Goal: Task Accomplishment & Management: Complete application form

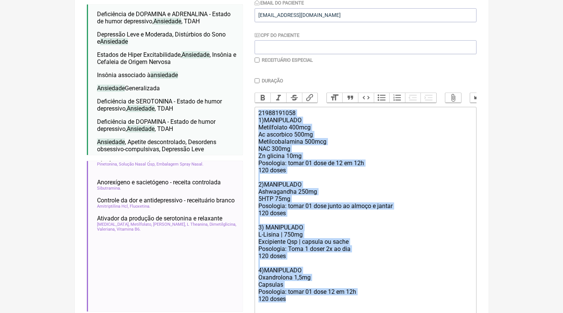
scroll to position [238, 0]
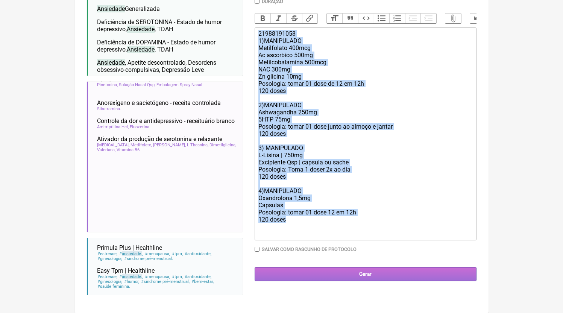
click at [347, 281] on input "Gerar" at bounding box center [366, 274] width 222 height 14
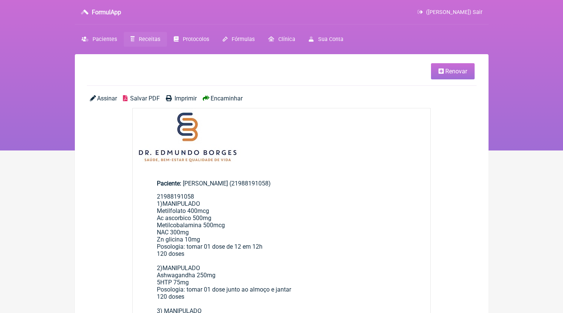
click at [140, 97] on span "Salvar PDF" at bounding box center [145, 98] width 30 height 7
click at [138, 37] on link "Receitas" at bounding box center [145, 39] width 43 height 15
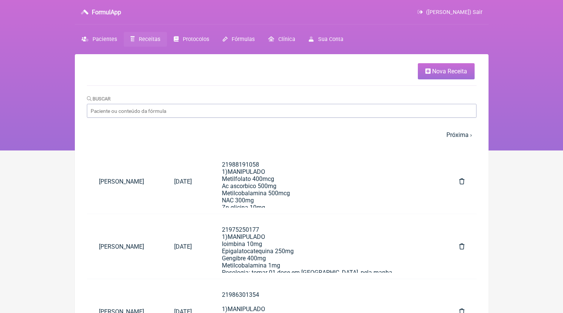
click at [462, 76] on link "Nova Receita" at bounding box center [446, 71] width 57 height 16
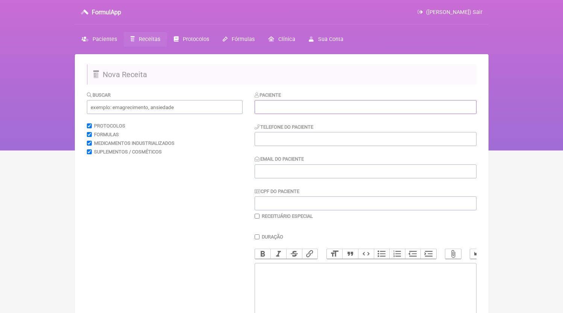
click at [339, 113] on input "text" at bounding box center [366, 107] width 222 height 14
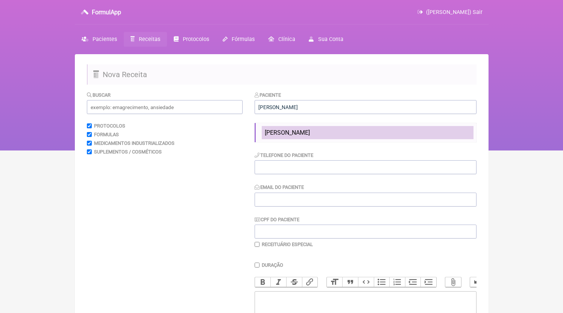
click at [399, 130] on li "[PERSON_NAME]" at bounding box center [368, 132] width 212 height 13
type input "[PERSON_NAME]"
type input "21971671406"
type input "[EMAIL_ADDRESS][DOMAIN_NAME]"
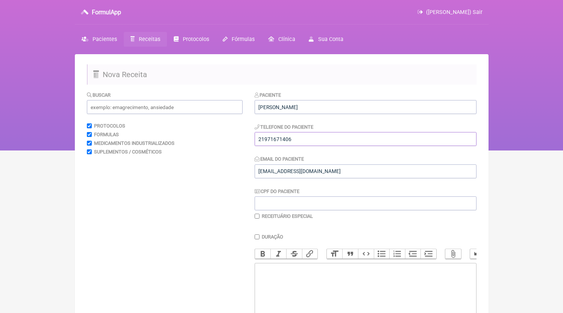
click at [362, 138] on input "21971671406" at bounding box center [366, 139] width 222 height 14
type input "21971671406"
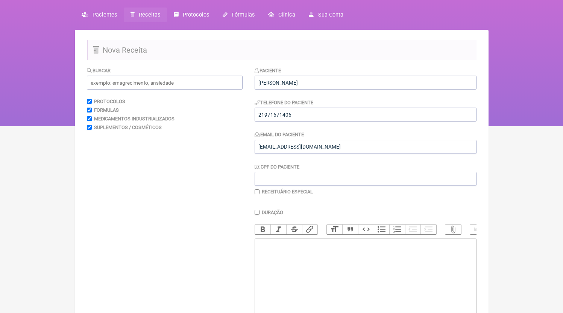
click at [325, 264] on trix-editor at bounding box center [366, 284] width 222 height 90
paste trix-editor "<div>21971671406</div>"
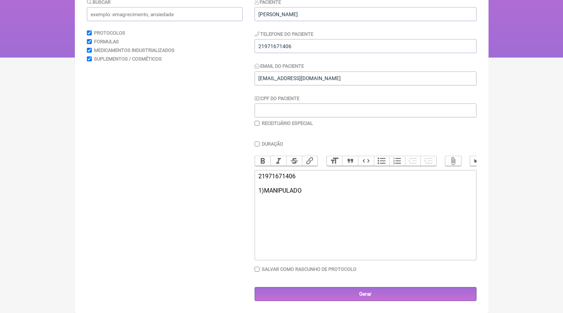
scroll to position [91, 0]
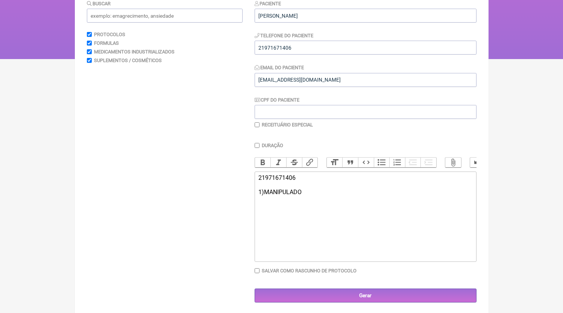
paste trix-editor "<div>21971671406<br><br>1)MANIPULADO<br>21971671406<br>1)MANIPULADO<br>Tocofero…"
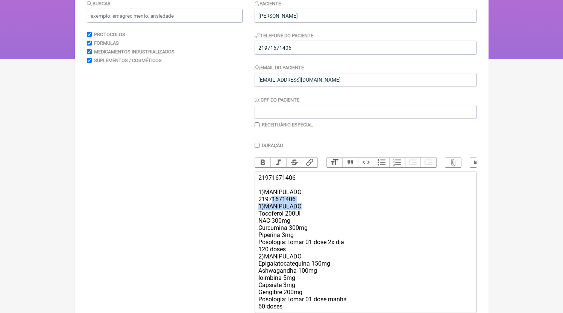
drag, startPoint x: 307, startPoint y: 211, endPoint x: 273, endPoint y: 206, distance: 35.0
click at [273, 206] on div "21971671406 1)MANIPULADO 21971671406 1)MANIPULADO Tocoferol 200UI NAC 300mg Cur…" at bounding box center [366, 242] width 214 height 136
click at [312, 209] on div "21971671406 1)MANIPULADO 21971671406 1)MANIPULADO Tocoferol 200UI NAC 300mg Cur…" at bounding box center [366, 242] width 214 height 136
click at [305, 207] on div "21971671406 1)MANIPULADO 21971671406 1)MANIPULADO Tocoferol 200UI NAC 300mg Cur…" at bounding box center [366, 242] width 214 height 136
drag, startPoint x: 304, startPoint y: 213, endPoint x: 263, endPoint y: 202, distance: 43.3
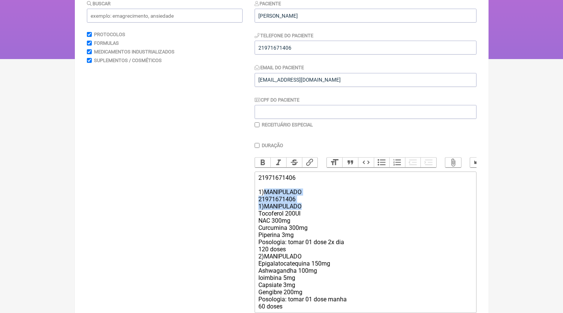
click at [263, 202] on div "21971671406 1)MANIPULADO 21971671406 1)MANIPULADO Tocoferol 200UI NAC 300mg Cur…" at bounding box center [366, 242] width 214 height 136
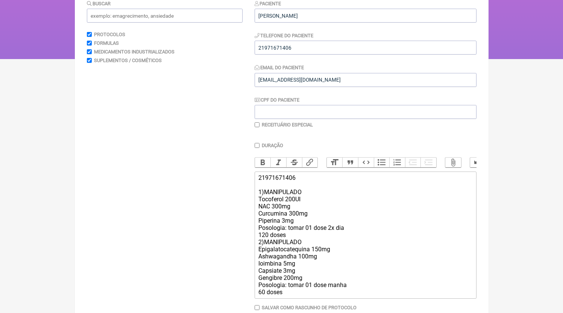
scroll to position [138, 0]
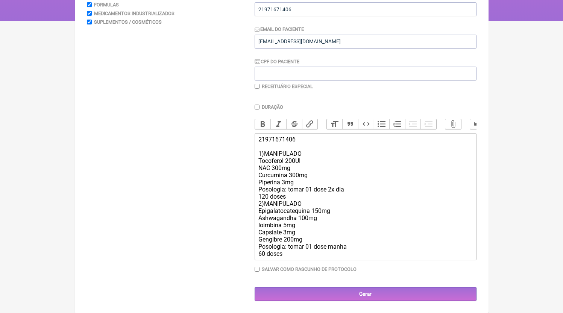
click at [300, 187] on div "21971671406 1)MANIPULADO Tocoferol 200UI NAC 300mg Curcumina 300mg Piperina 3mg…" at bounding box center [366, 197] width 214 height 122
click at [298, 196] on div "21971671406 1)MANIPULADO Tocoferol 200UI NAC 300mg Curcumina 300mg Piperina 3mg…" at bounding box center [366, 197] width 214 height 122
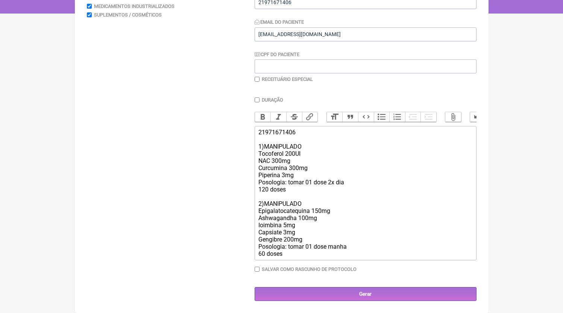
scroll to position [143, 0]
click at [306, 256] on div "21971671406 1)MANIPULADO Tocoferol 200UI NAC 300mg Curcumina 300mg Piperina 3mg…" at bounding box center [366, 193] width 214 height 129
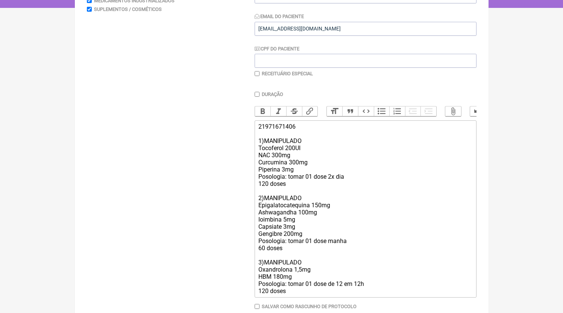
type trix-editor "<div>21971671406<br><br>1)MANIPULADO<br>Tocoferol 200UI<br>NAC 300mg<br>Curcumi…"
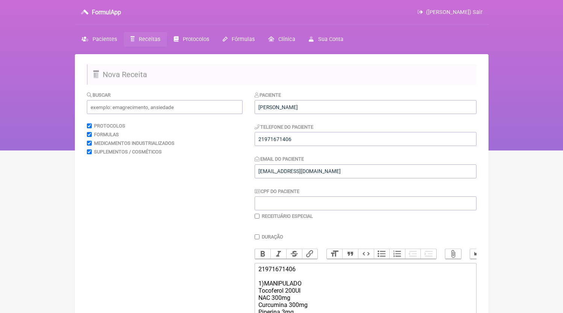
scroll to position [188, 0]
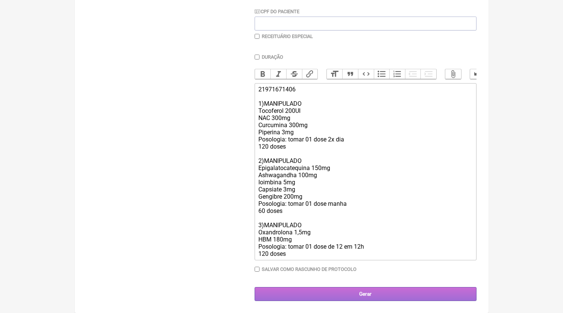
click at [387, 287] on input "Gerar" at bounding box center [366, 294] width 222 height 14
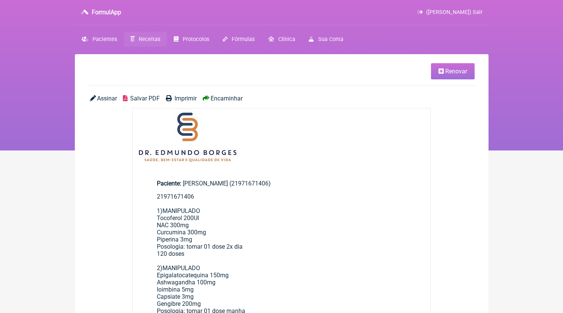
click at [164, 100] on div "Assinar Salvar PDF Imprimir Encaminhar" at bounding box center [282, 101] width 390 height 13
click at [161, 99] on div "Assinar Salvar PDF Imprimir Encaminhar" at bounding box center [282, 101] width 390 height 13
click at [148, 100] on span "Salvar PDF" at bounding box center [145, 98] width 30 height 7
